Goal: Task Accomplishment & Management: Manage account settings

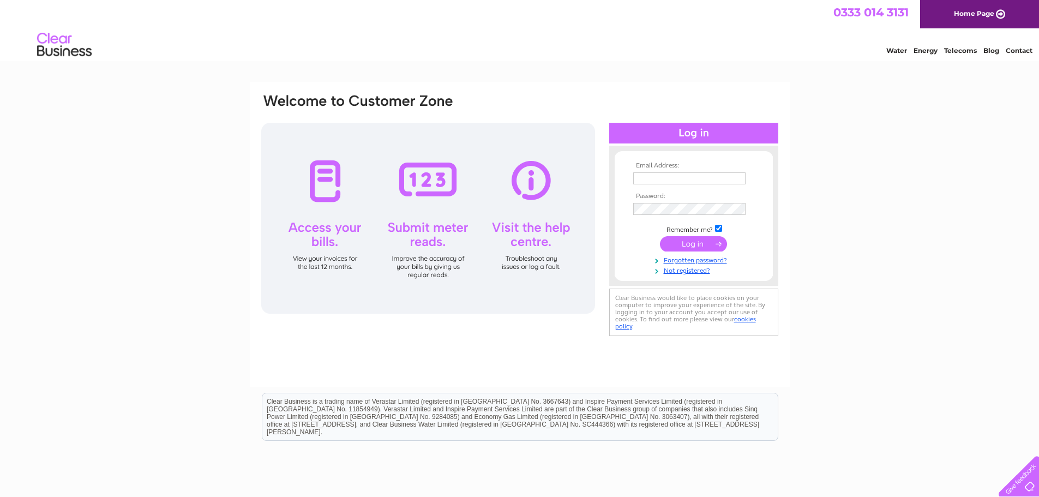
type input "alyn.trading@gmail.com"
click at [691, 245] on input "submit" at bounding box center [693, 243] width 67 height 15
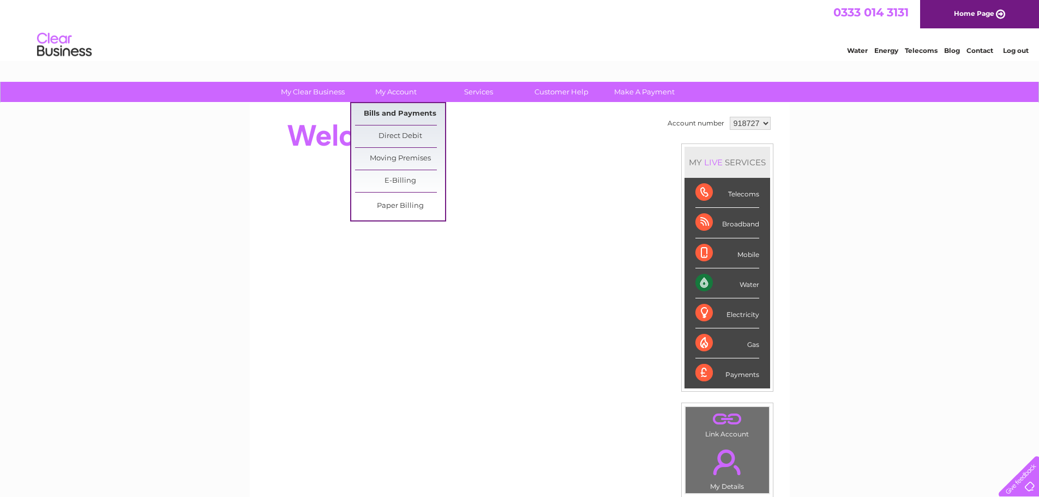
click at [400, 111] on link "Bills and Payments" at bounding box center [400, 114] width 90 height 22
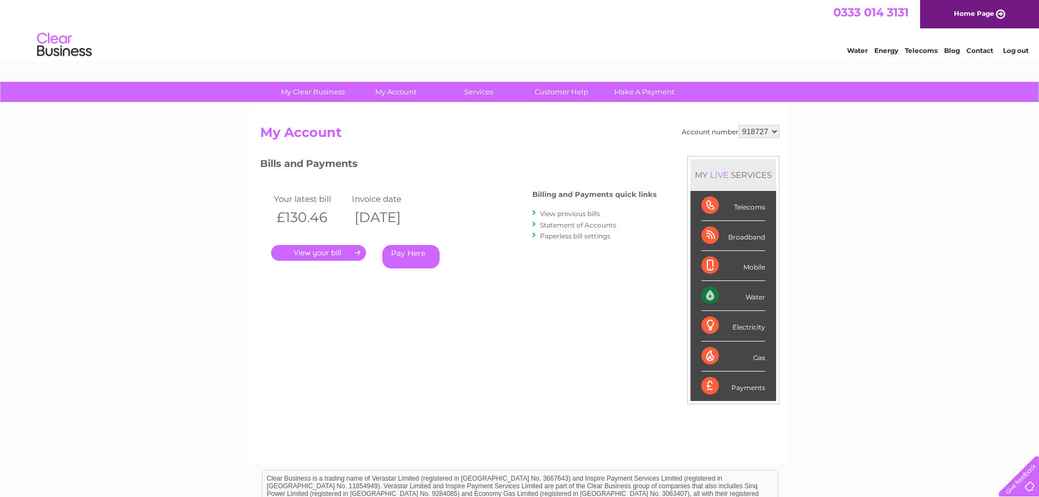
click at [321, 254] on link "." at bounding box center [318, 253] width 95 height 16
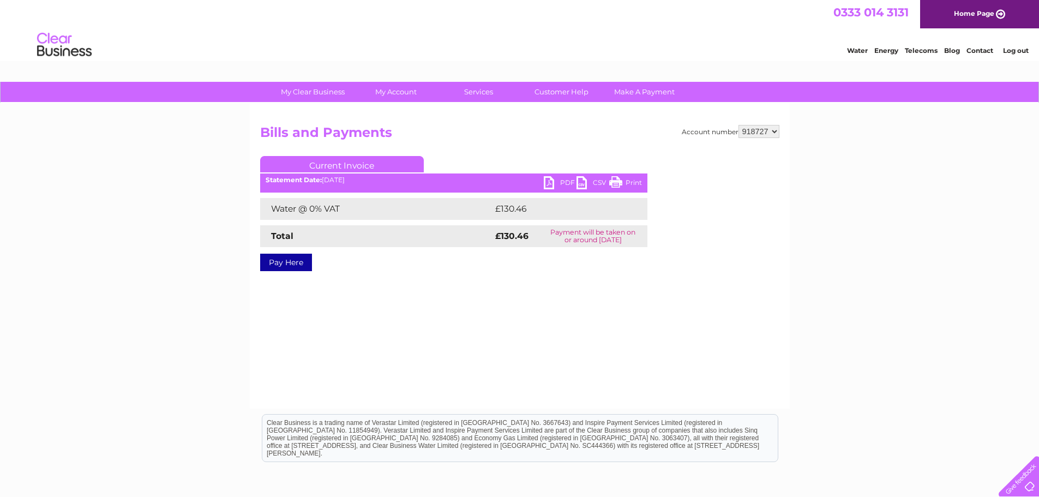
click at [549, 183] on link "PDF" at bounding box center [560, 184] width 33 height 16
